Goal: Task Accomplishment & Management: Manage account settings

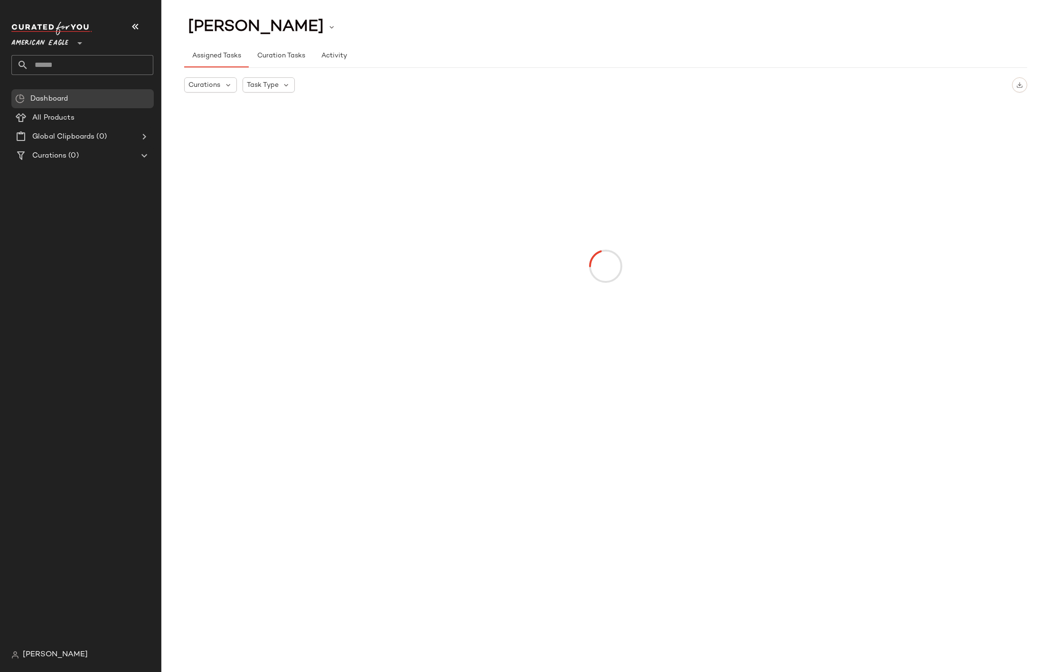
click at [57, 43] on span "American Eagle" at bounding box center [39, 40] width 57 height 17
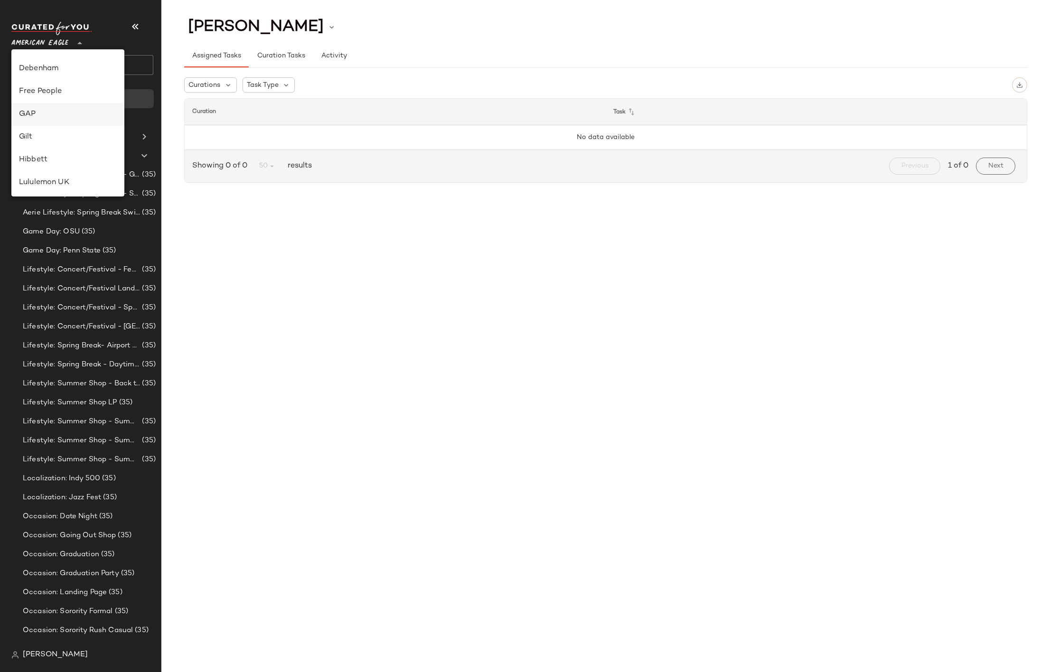
scroll to position [155, 0]
click at [55, 80] on div "Debenham" at bounding box center [67, 69] width 113 height 23
type input "**"
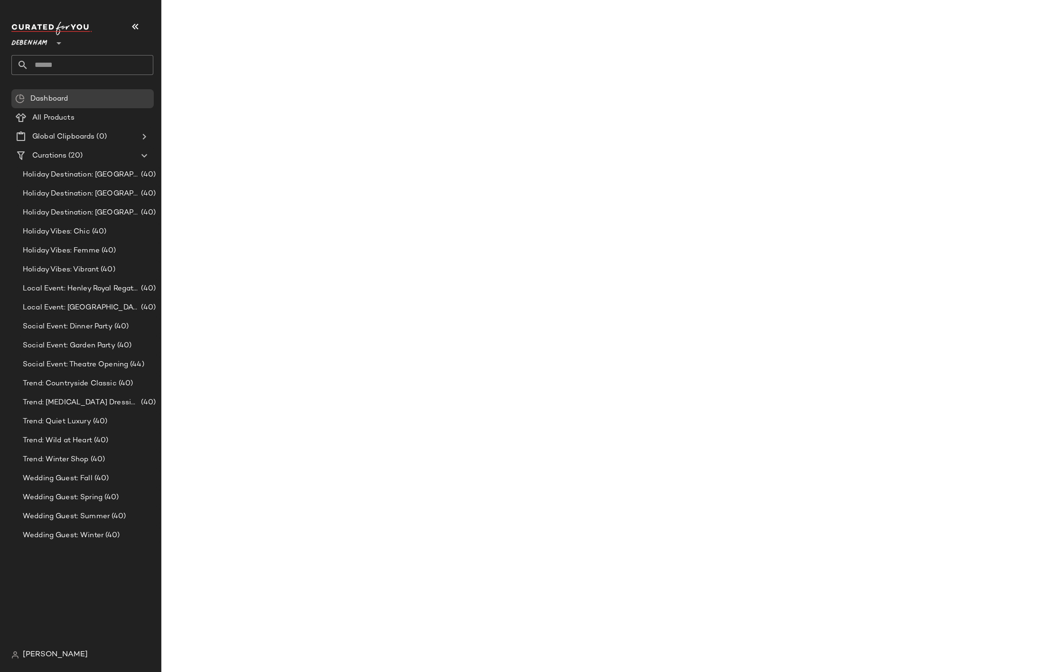
click at [81, 177] on div "Dashboard All Products Global Clipboards (0) Curations (20) Holiday Destination…" at bounding box center [86, 367] width 150 height 556
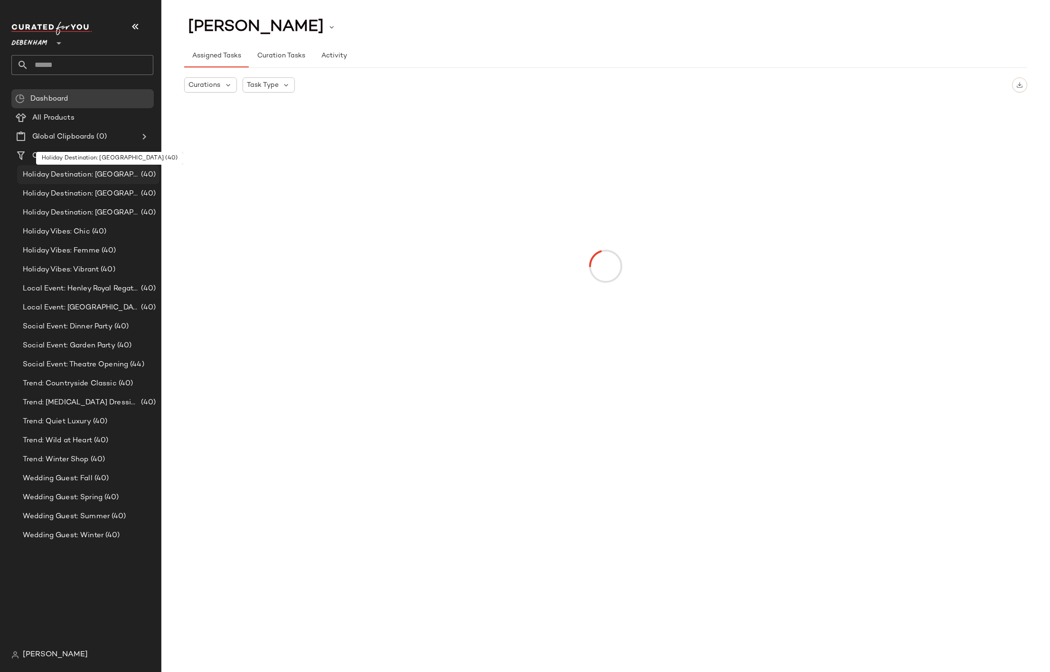
click at [90, 175] on span "Holiday Destination: [GEOGRAPHIC_DATA]" at bounding box center [81, 174] width 116 height 11
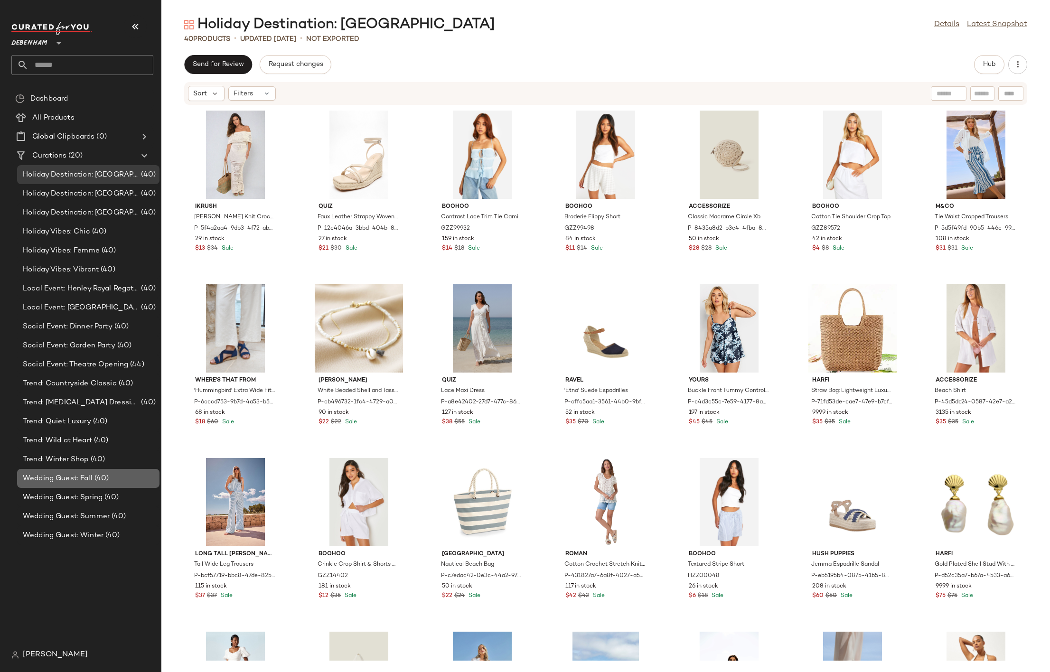
click at [103, 486] on div "Wedding Guest: Fall (40)" at bounding box center [88, 478] width 142 height 19
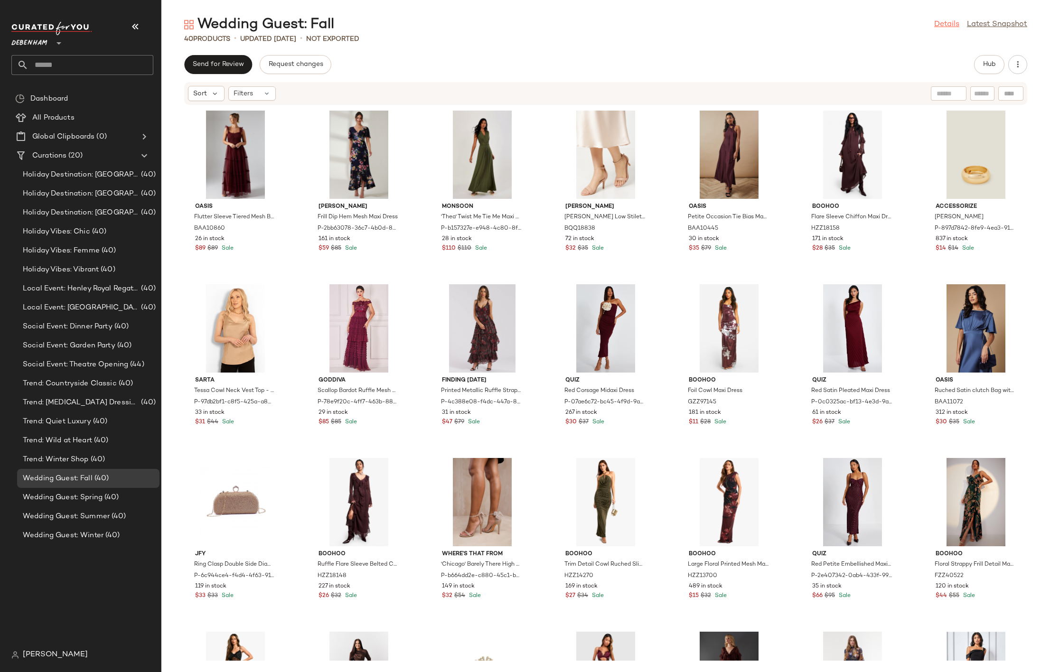
click at [949, 20] on link "Details" at bounding box center [946, 24] width 25 height 11
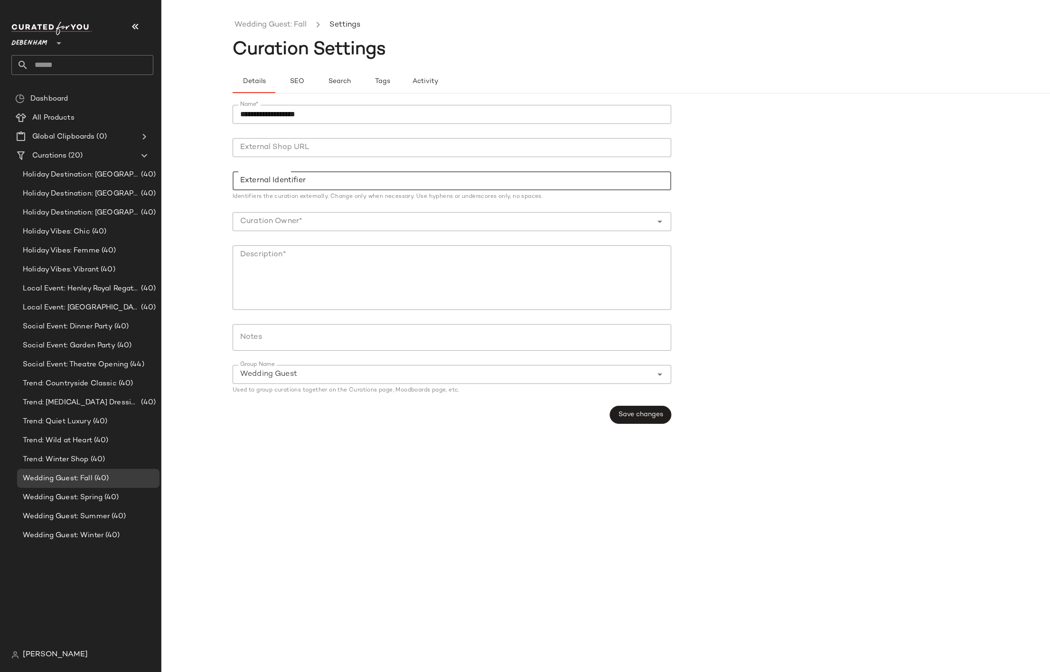
click at [295, 180] on input "External Identifier" at bounding box center [452, 180] width 439 height 19
click at [114, 175] on span "Holiday Destination: [GEOGRAPHIC_DATA]" at bounding box center [81, 174] width 116 height 11
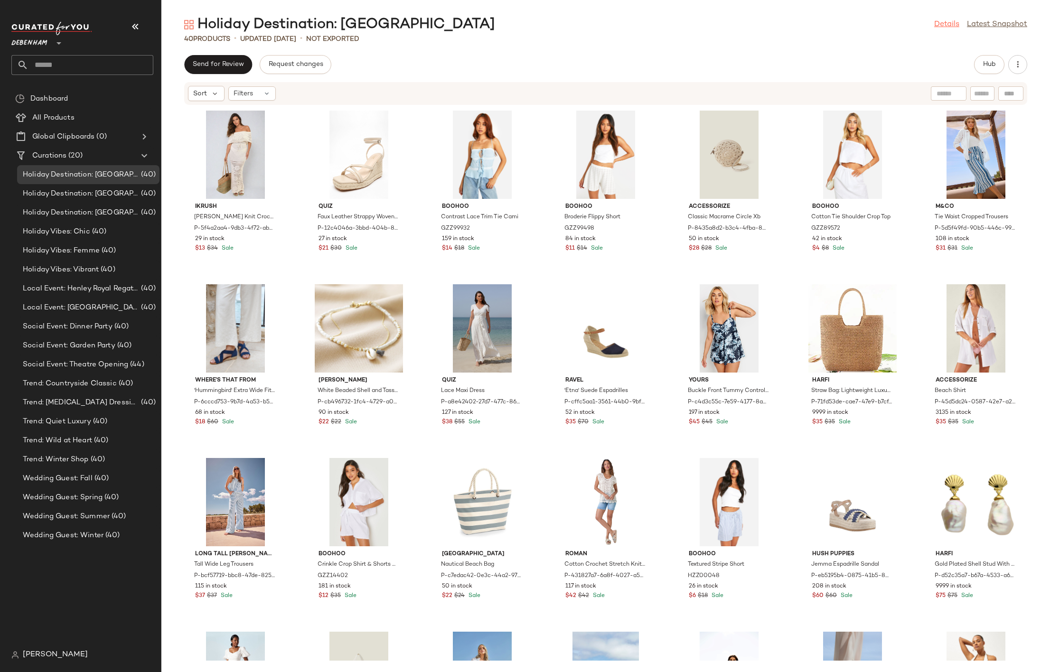
click at [946, 23] on link "Details" at bounding box center [946, 24] width 25 height 11
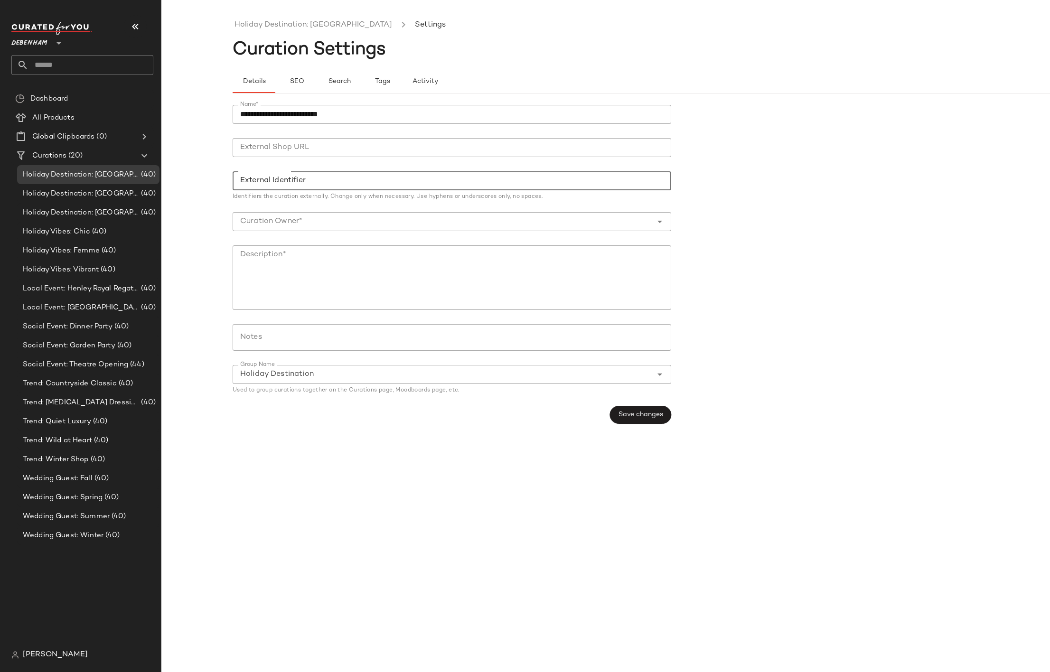
click at [355, 183] on input "External Identifier" at bounding box center [452, 180] width 439 height 19
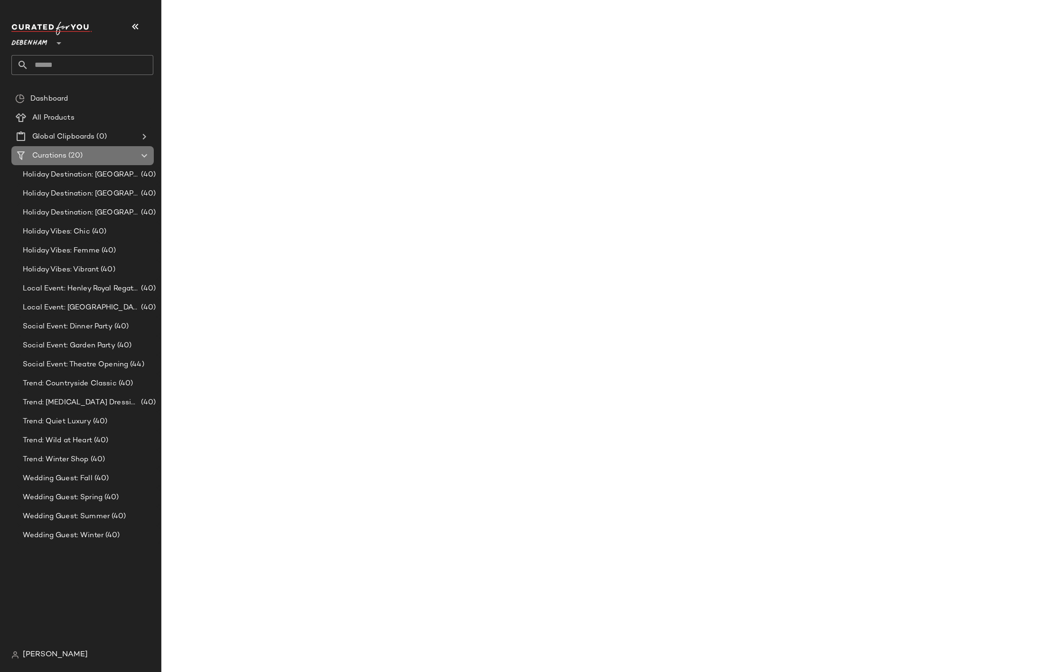
click at [64, 157] on span "Curations" at bounding box center [49, 155] width 34 height 11
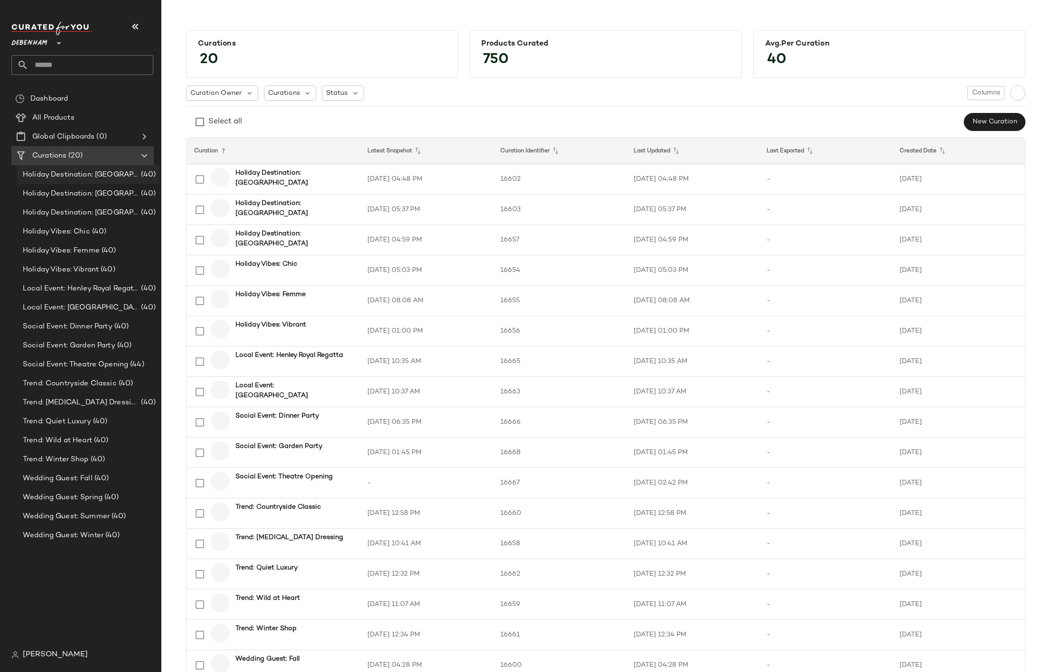
click at [66, 176] on span "Holiday Destination: [GEOGRAPHIC_DATA]" at bounding box center [81, 174] width 116 height 11
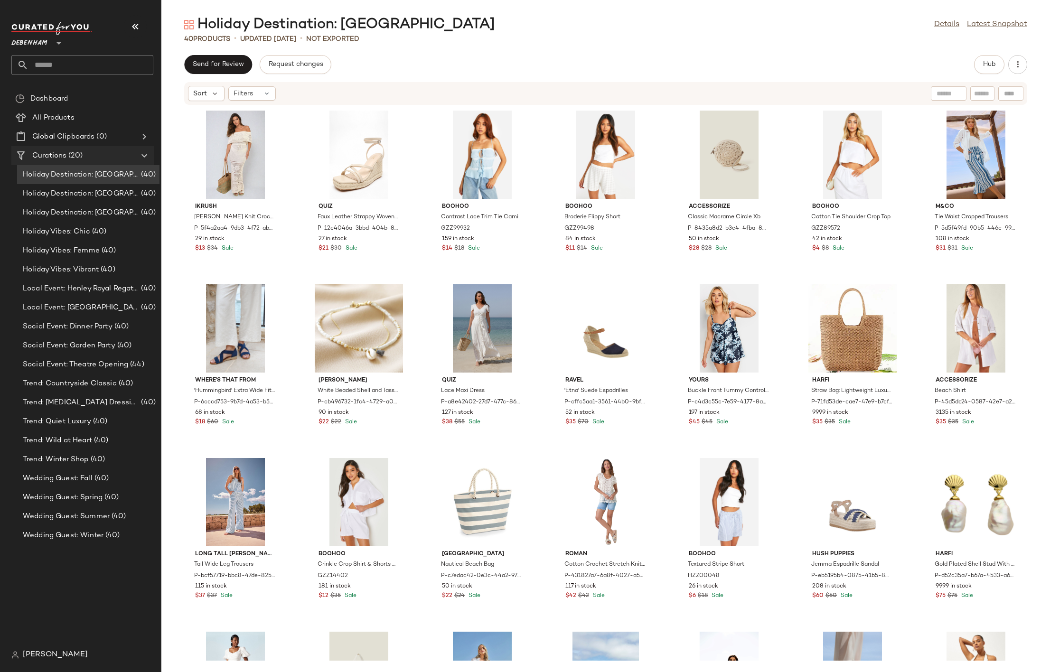
click at [64, 161] on Curations "Curations (20)" at bounding box center [82, 155] width 142 height 19
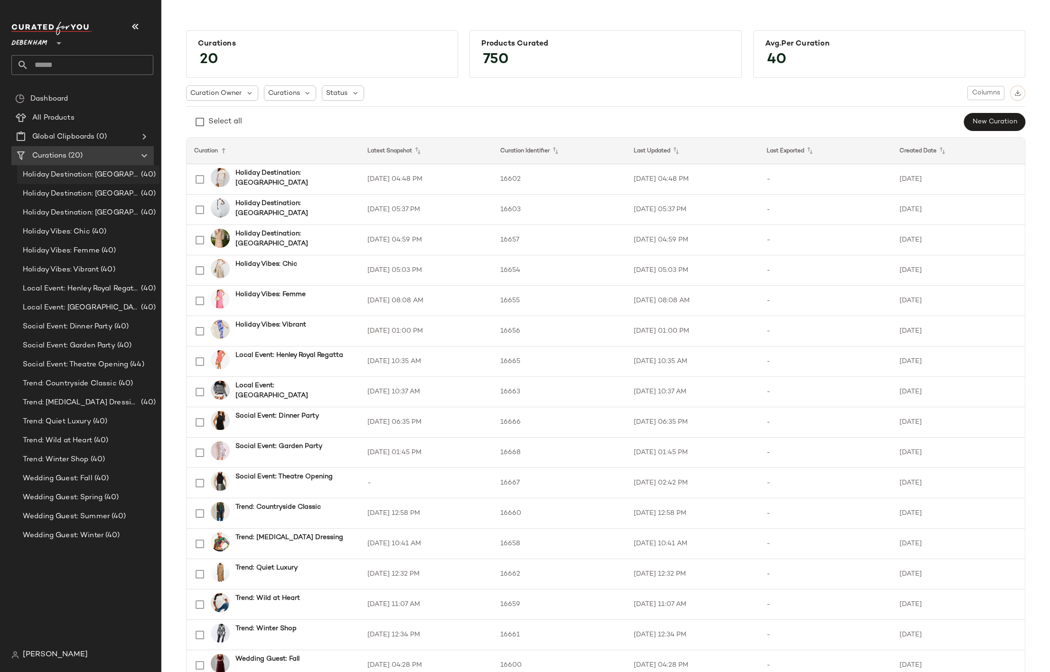
click at [64, 172] on span "Holiday Destination: [GEOGRAPHIC_DATA]" at bounding box center [81, 174] width 116 height 11
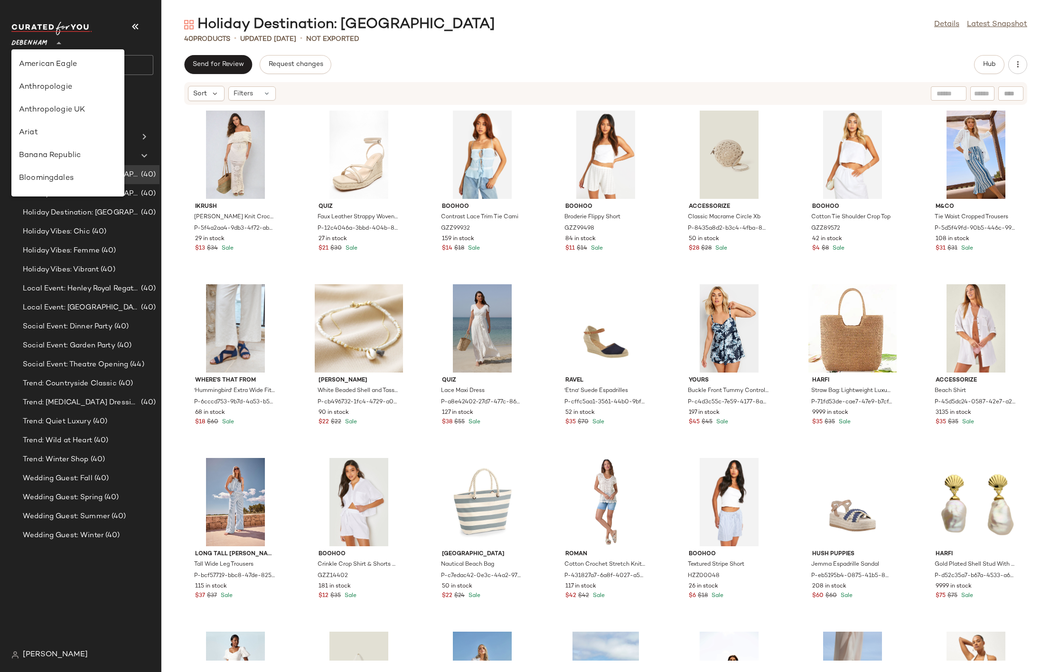
click at [38, 38] on span "Debenham" at bounding box center [29, 40] width 36 height 17
click at [56, 127] on div "Gilt" at bounding box center [68, 132] width 98 height 11
type input "**"
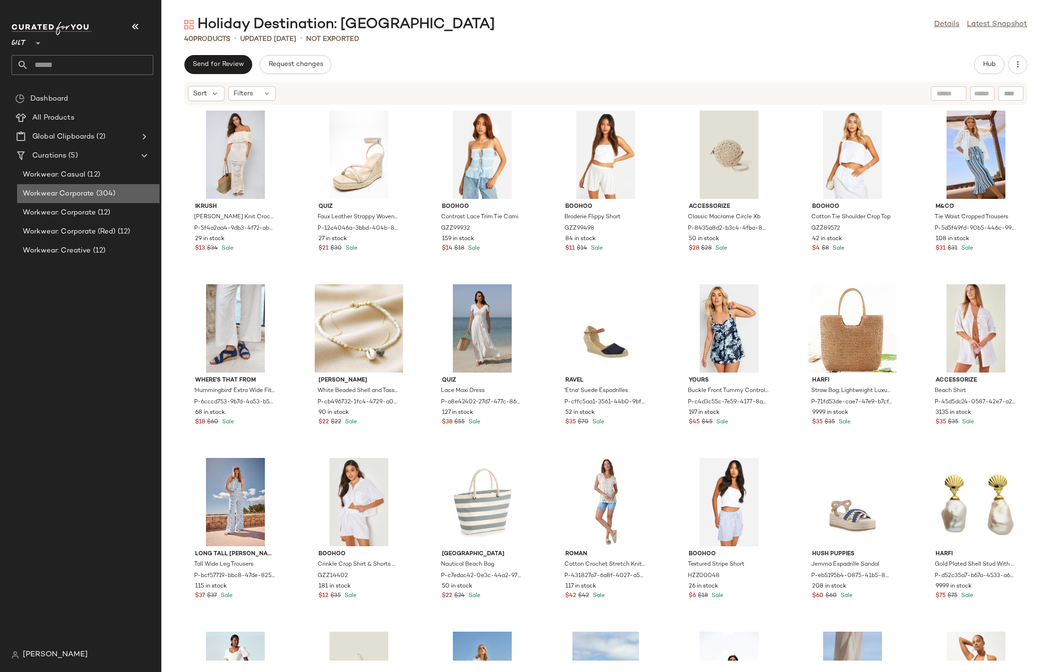
click at [103, 196] on span "(304)" at bounding box center [104, 193] width 21 height 11
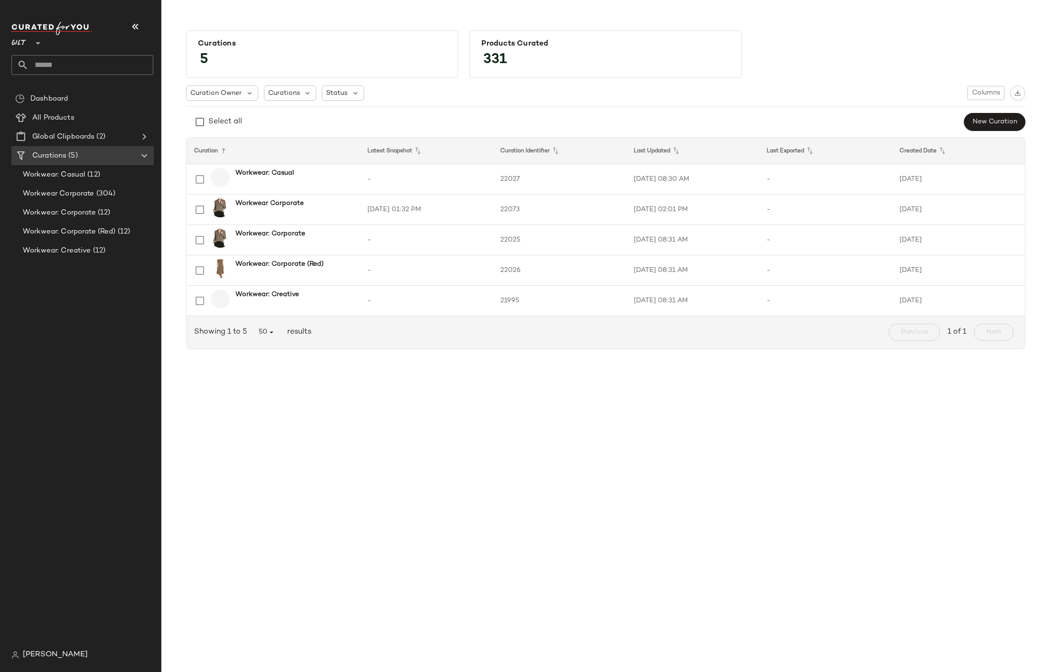
click at [941, 27] on div "Curations 5 Products Curated 331" at bounding box center [606, 51] width 855 height 57
click at [118, 188] on div "Workwear Corporate (304)" at bounding box center [88, 193] width 136 height 11
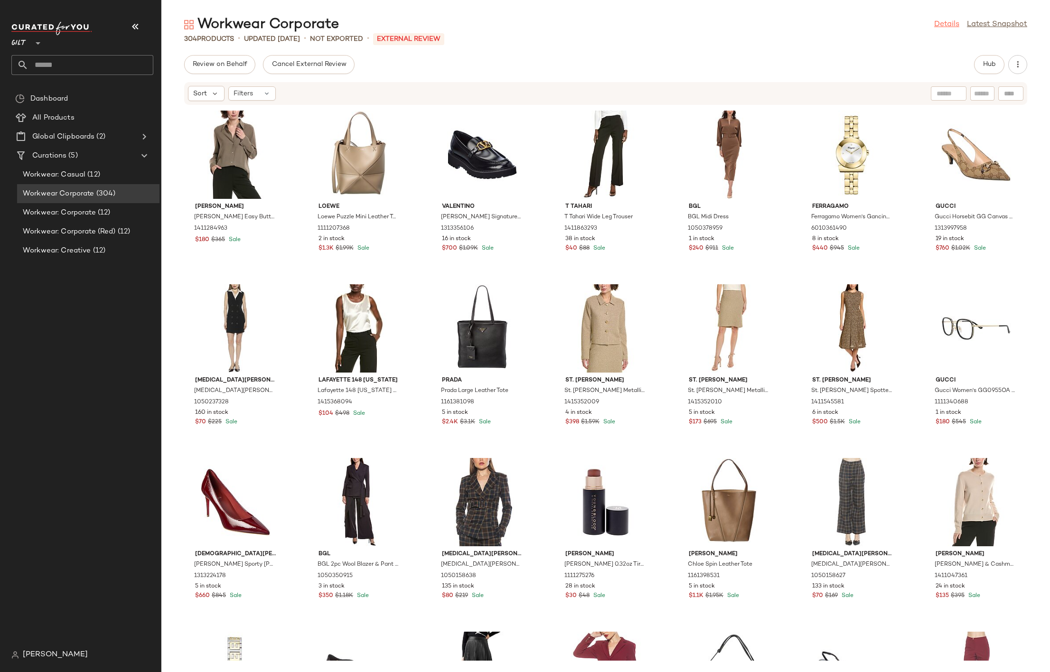
click at [942, 25] on link "Details" at bounding box center [946, 24] width 25 height 11
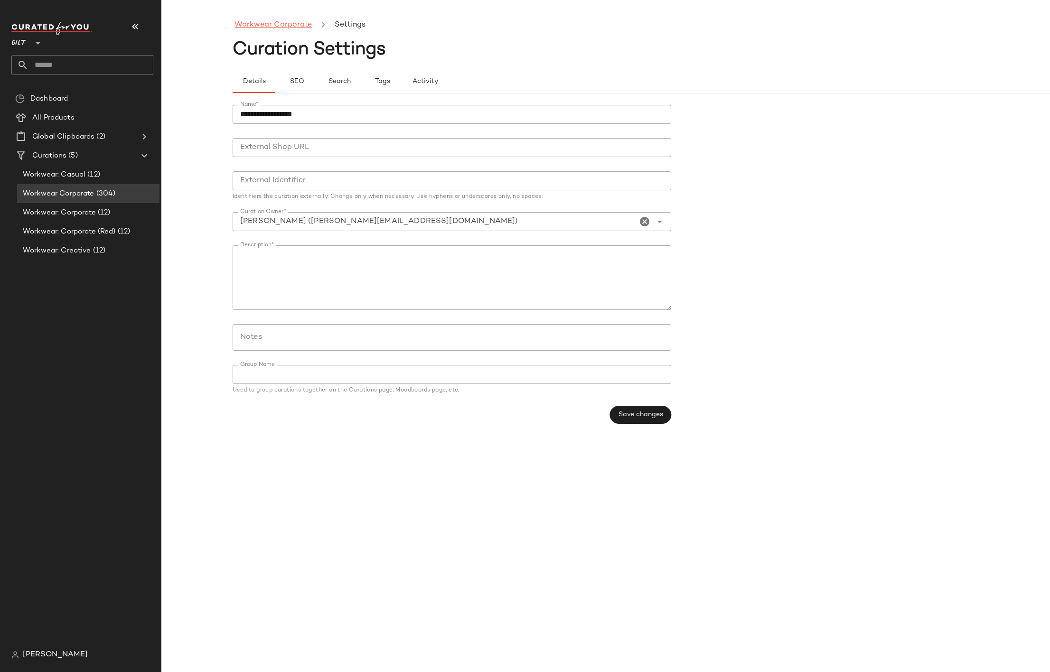
click at [271, 27] on link "Workwear Corporate" at bounding box center [273, 25] width 77 height 12
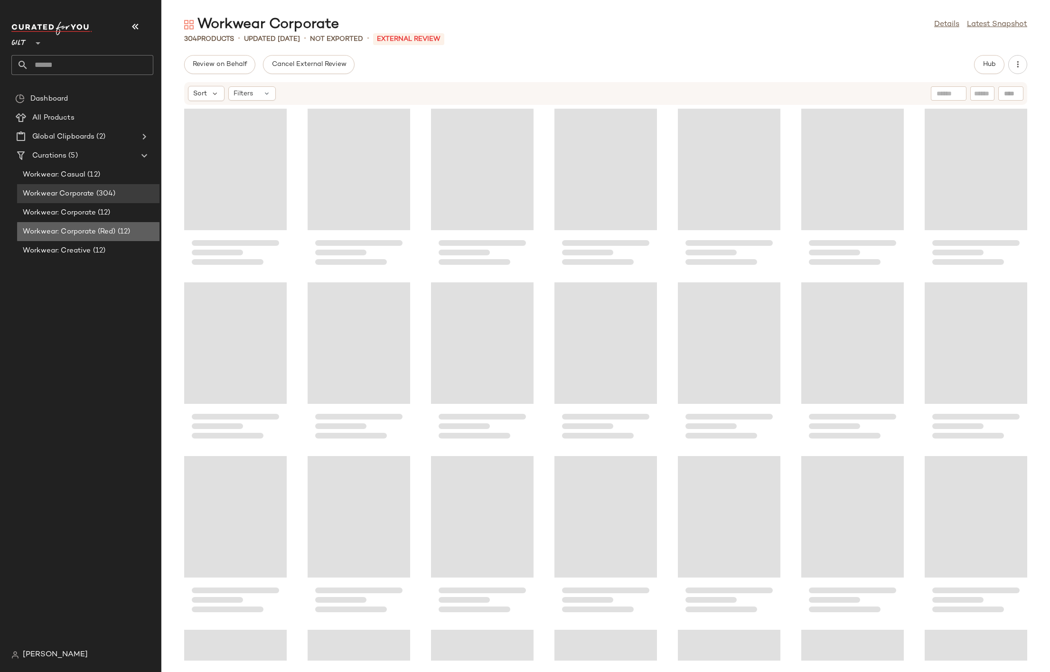
click at [67, 231] on span "Workwear: Corporate (Red)" at bounding box center [69, 231] width 93 height 11
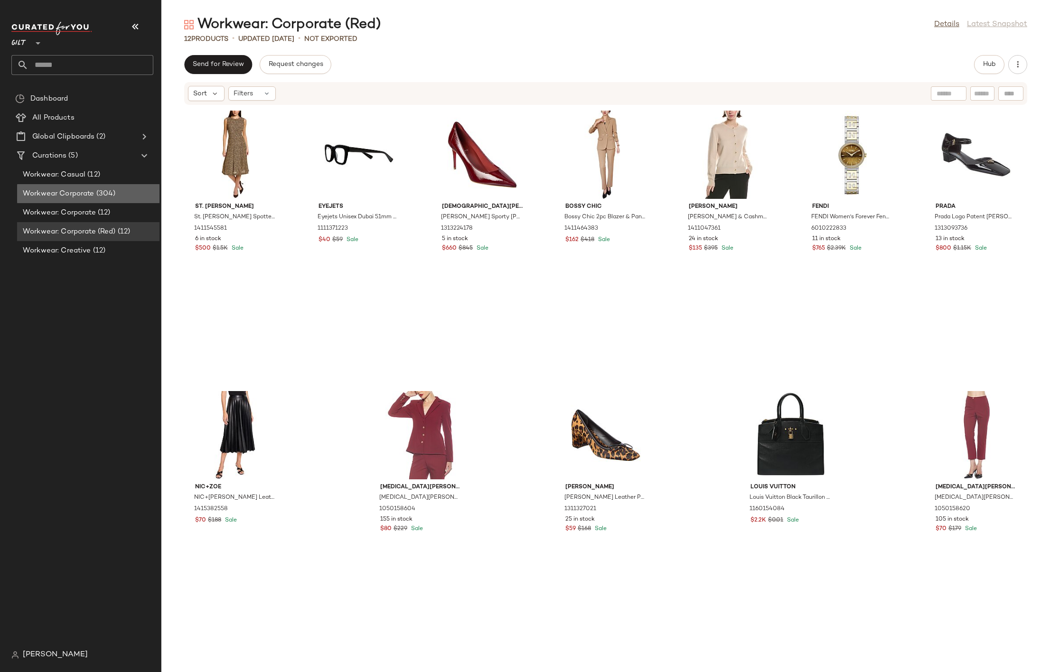
click at [104, 197] on span "(304)" at bounding box center [104, 193] width 21 height 11
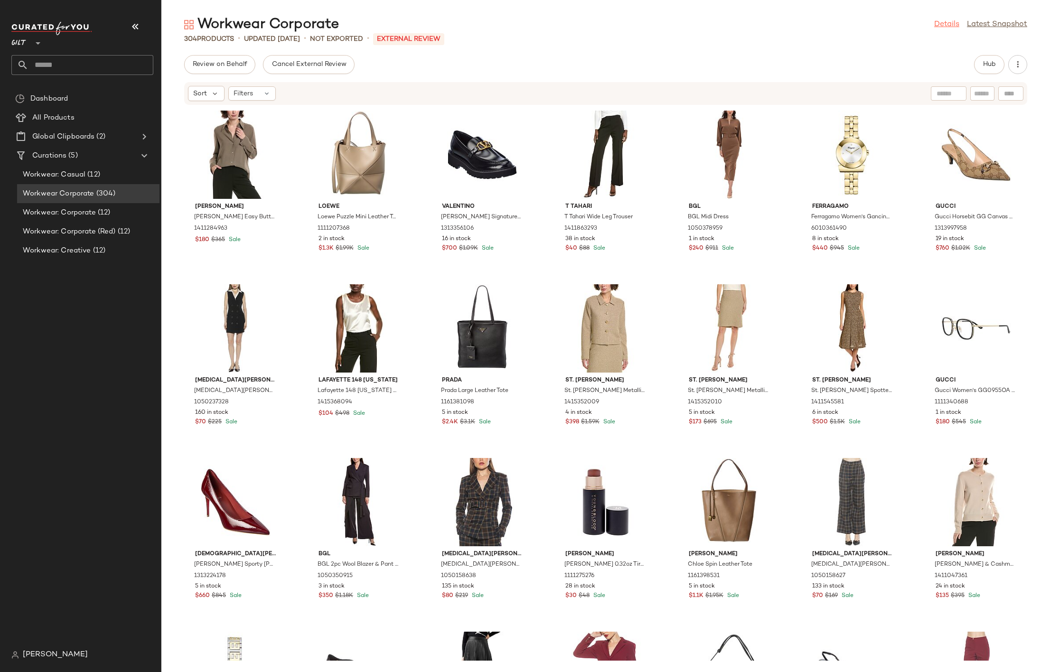
click at [944, 23] on link "Details" at bounding box center [946, 24] width 25 height 11
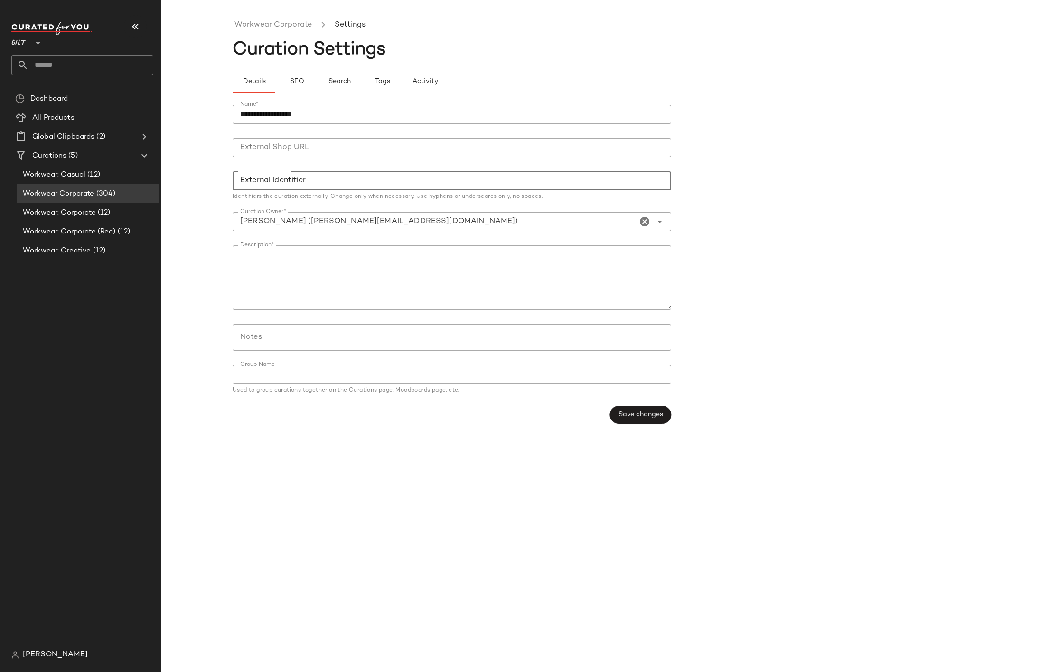
click at [309, 184] on input "External Identifier" at bounding box center [452, 180] width 439 height 19
click at [194, 115] on div "**********" at bounding box center [525, 343] width 1050 height 657
click at [292, 22] on link "Workwear Corporate" at bounding box center [273, 25] width 77 height 12
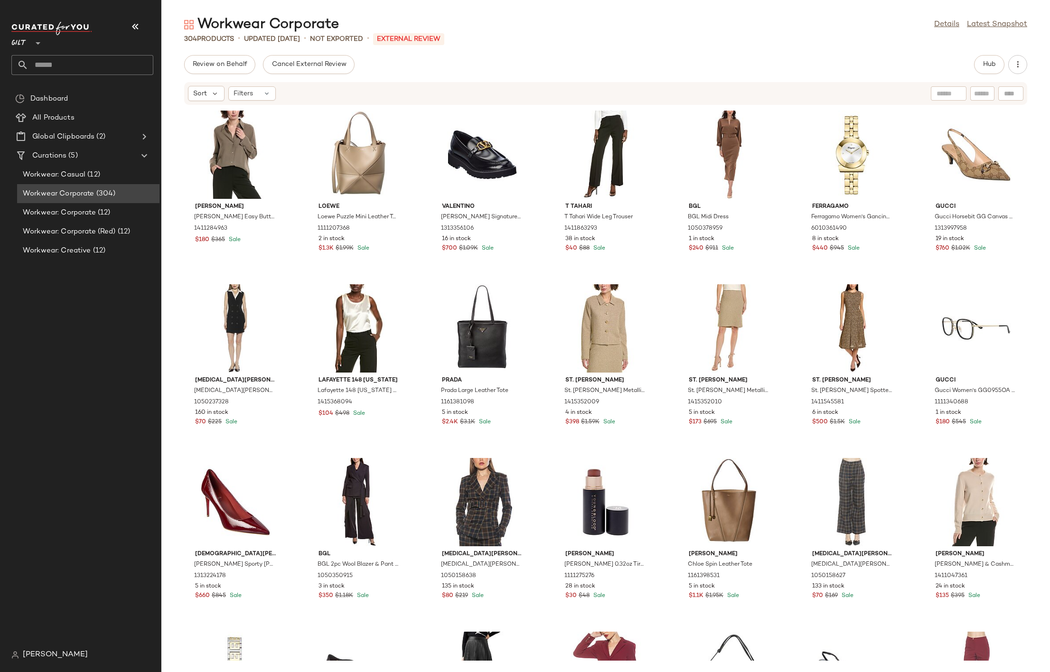
click at [102, 192] on span "(304)" at bounding box center [104, 193] width 21 height 11
click at [947, 22] on link "Details" at bounding box center [946, 24] width 25 height 11
